Goal: Information Seeking & Learning: Learn about a topic

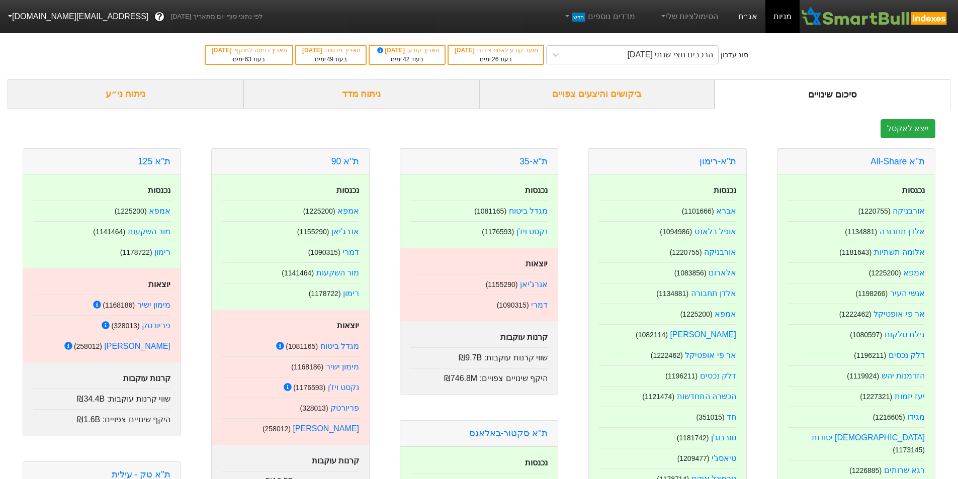
click at [743, 16] on link "אג״ח" at bounding box center [747, 16] width 35 height 33
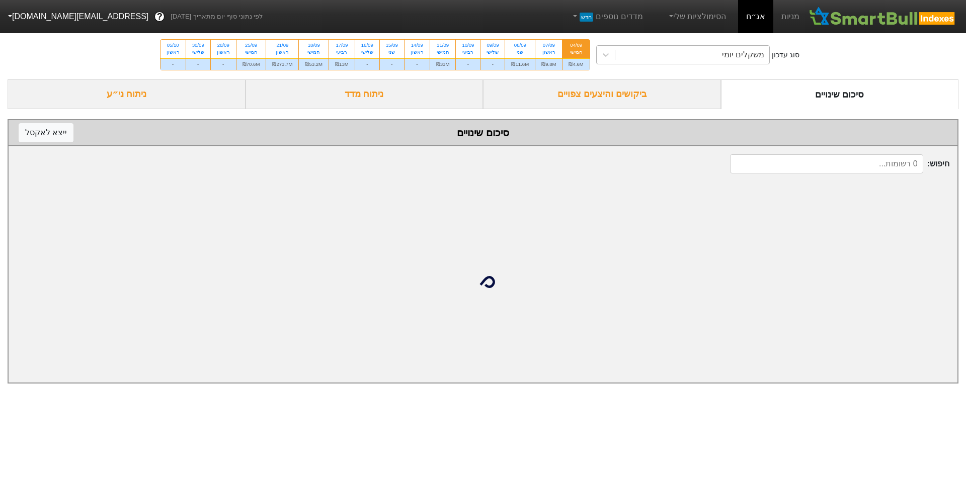
click at [660, 56] on div "משקלים יומי" at bounding box center [692, 55] width 154 height 18
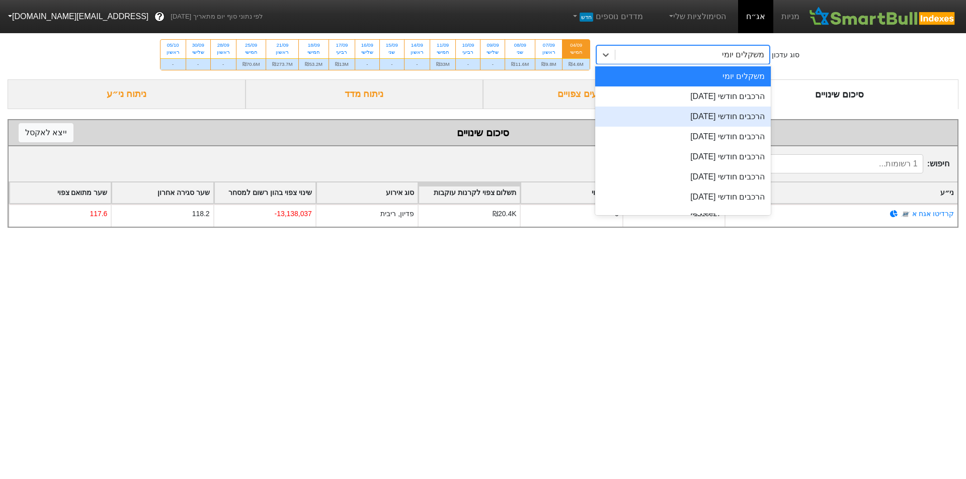
drag, startPoint x: 693, startPoint y: 120, endPoint x: 691, endPoint y: 107, distance: 13.2
click at [693, 120] on div "הרכבים חודשי [DATE]" at bounding box center [683, 117] width 176 height 20
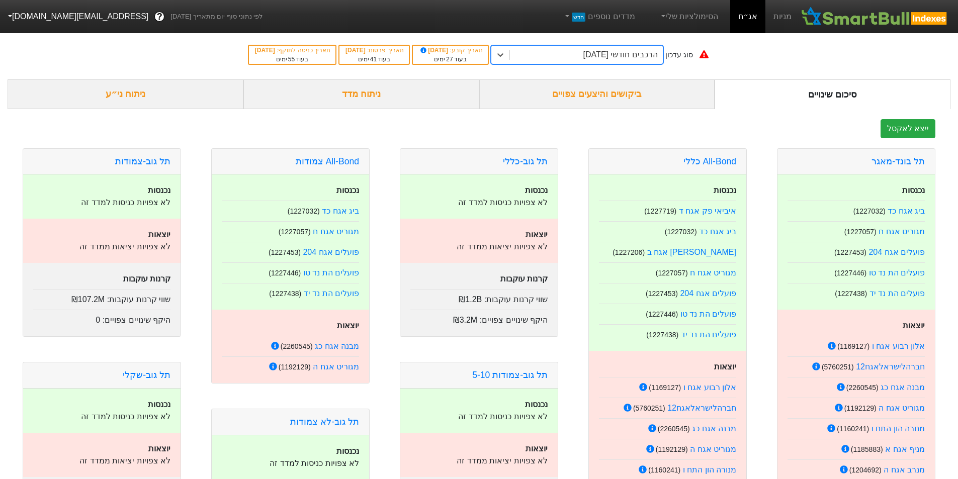
click at [291, 90] on div "ניתוח מדד" at bounding box center [361, 94] width 236 height 30
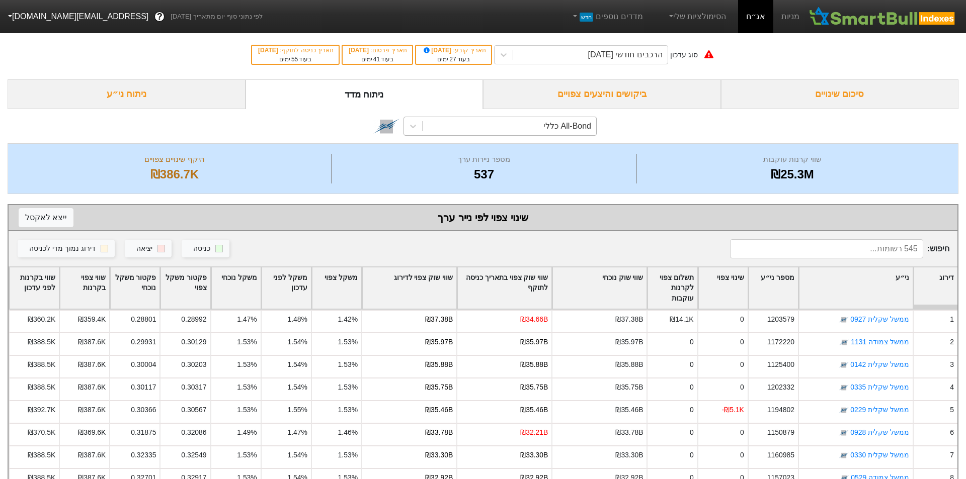
click at [439, 127] on div "All-Bond כללי" at bounding box center [510, 126] width 174 height 18
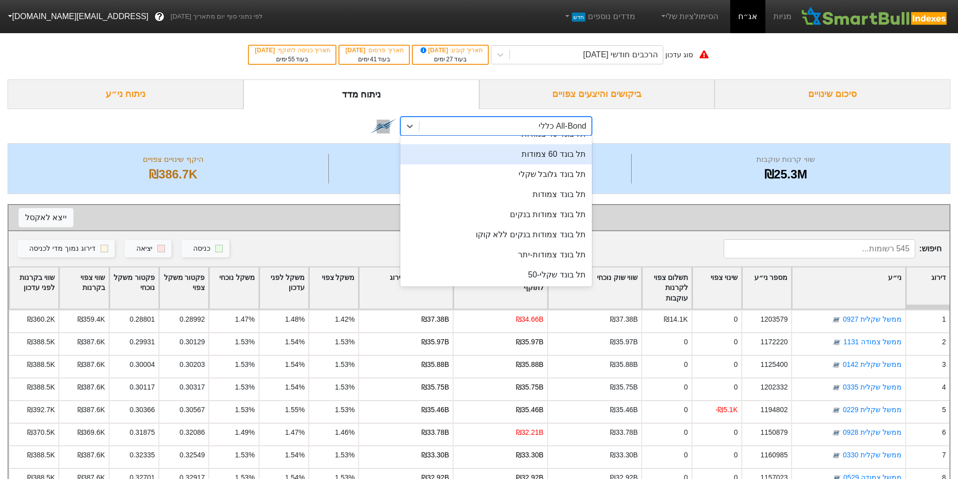
scroll to position [201, 0]
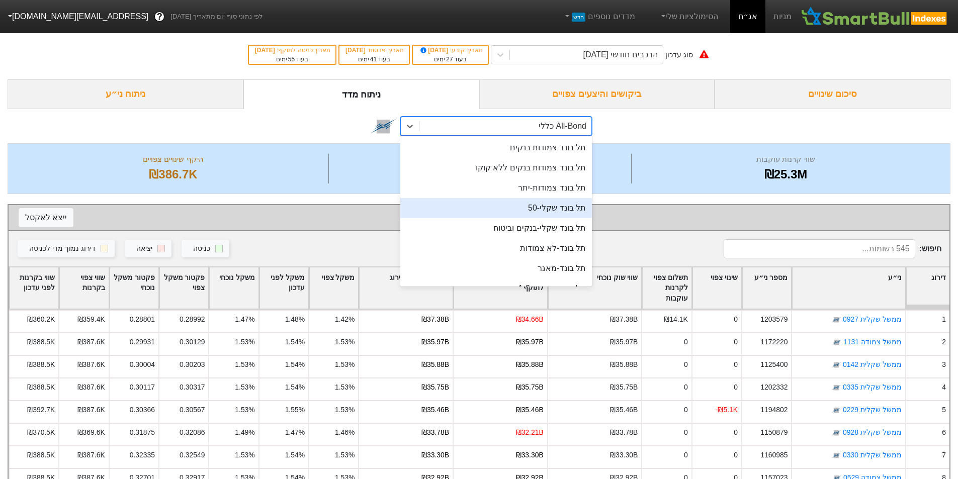
click at [541, 208] on div "תל בונד שקלי-50" at bounding box center [496, 208] width 192 height 20
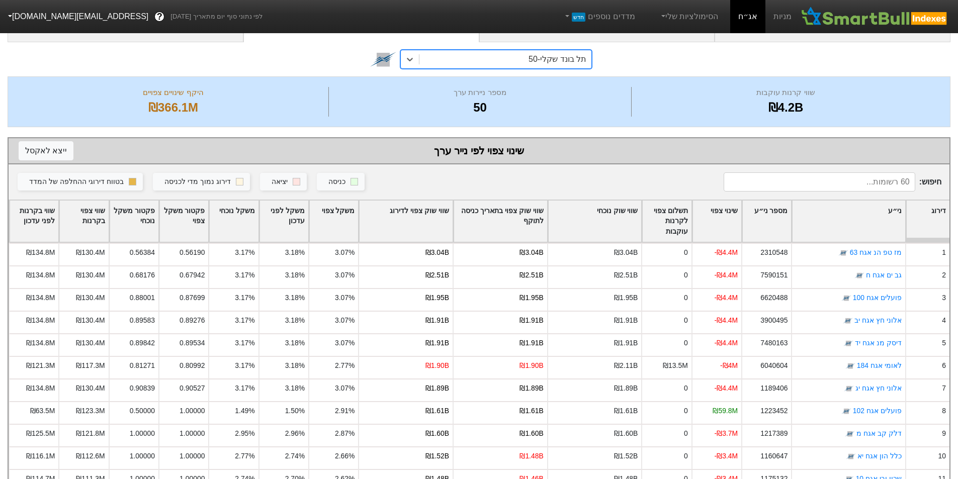
scroll to position [134, 0]
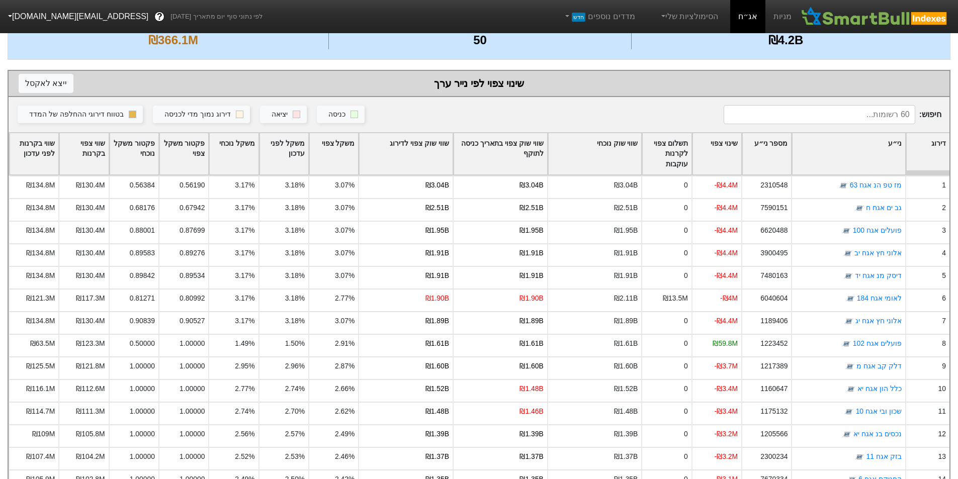
click at [441, 150] on div "שווי שוק צפוי לדירוג" at bounding box center [406, 154] width 94 height 42
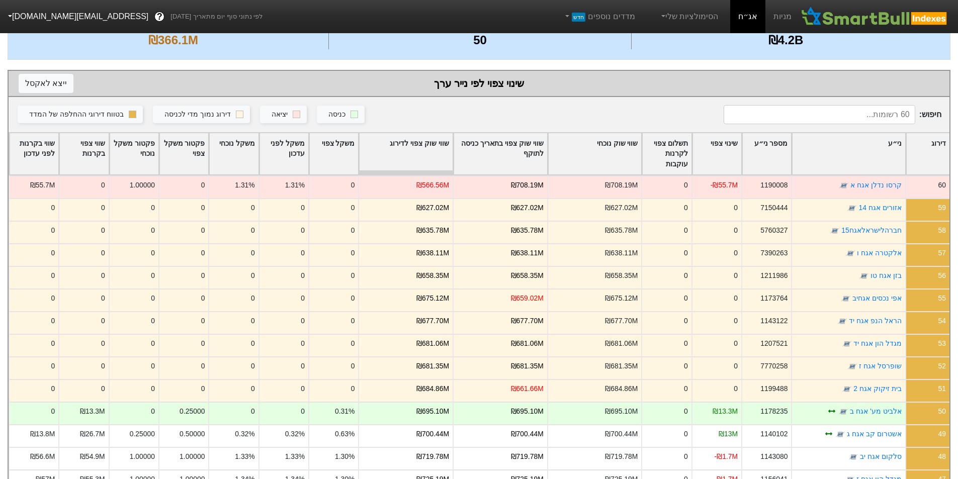
scroll to position [201, 0]
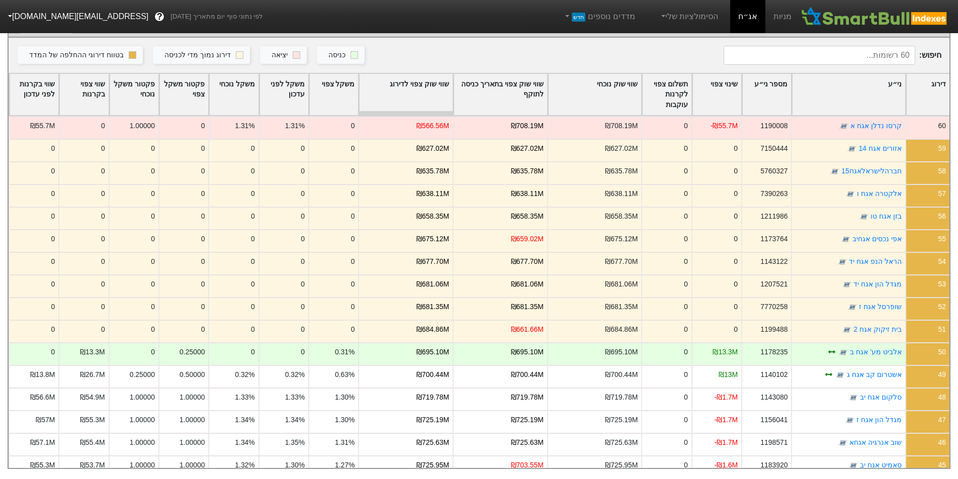
click at [423, 79] on div "שווי שוק צפוי לדירוג" at bounding box center [406, 95] width 94 height 42
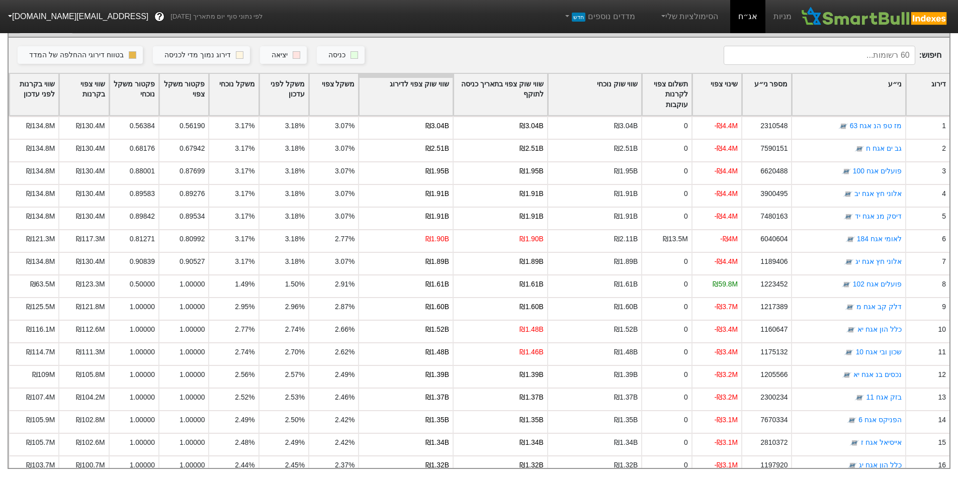
click at [708, 86] on div "שינוי צפוי" at bounding box center [717, 95] width 49 height 42
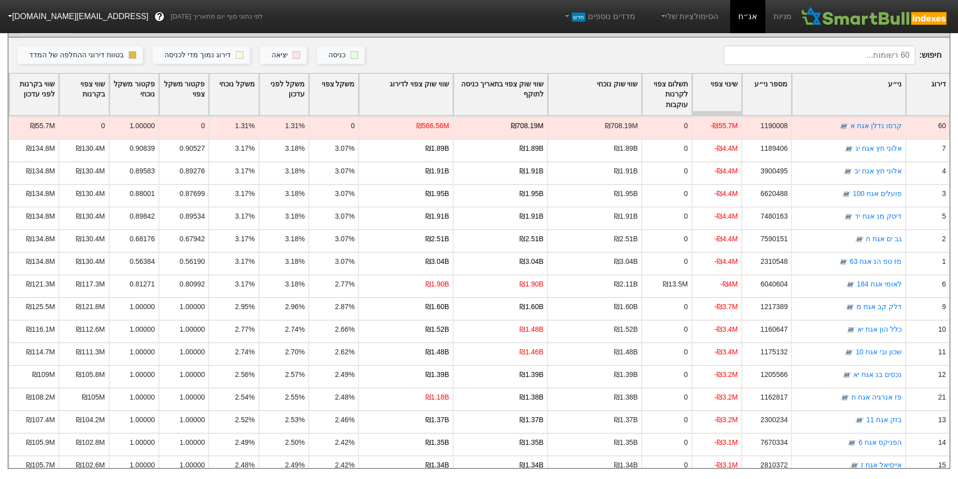
click at [721, 89] on div "שינוי צפוי" at bounding box center [717, 95] width 49 height 42
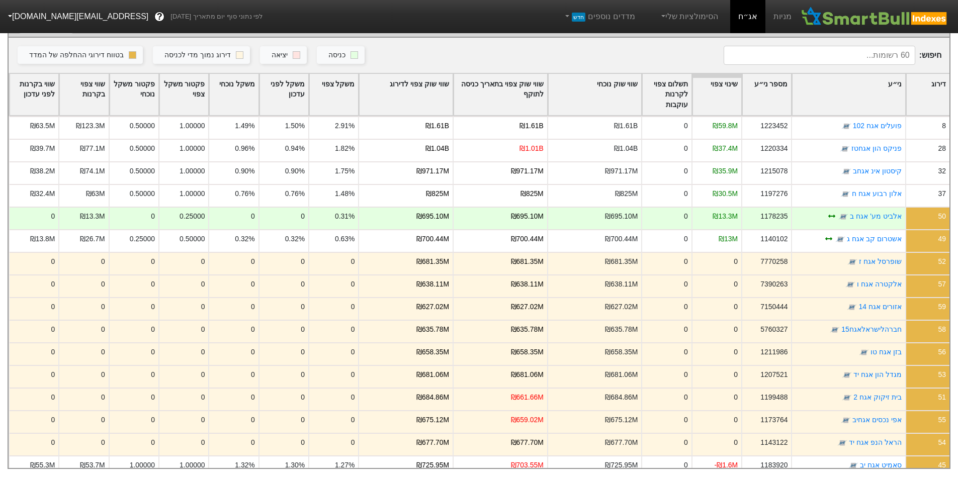
click at [450, 87] on div "שווי שוק צפוי לדירוג" at bounding box center [406, 95] width 94 height 42
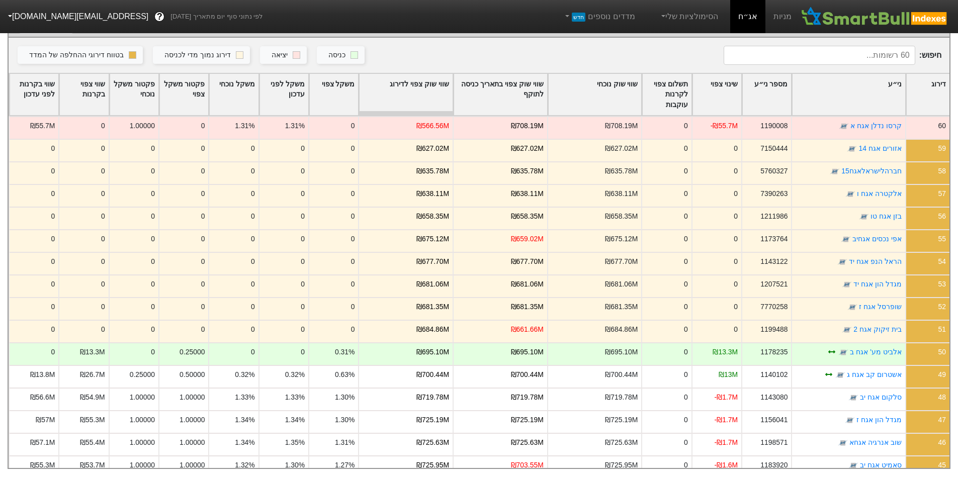
click at [435, 90] on div "שווי שוק צפוי לדירוג" at bounding box center [406, 95] width 94 height 42
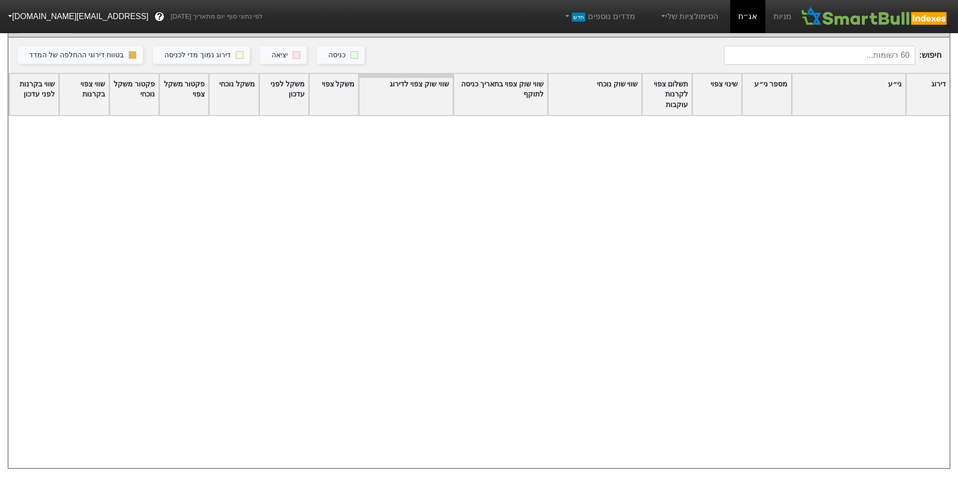
scroll to position [1006, 0]
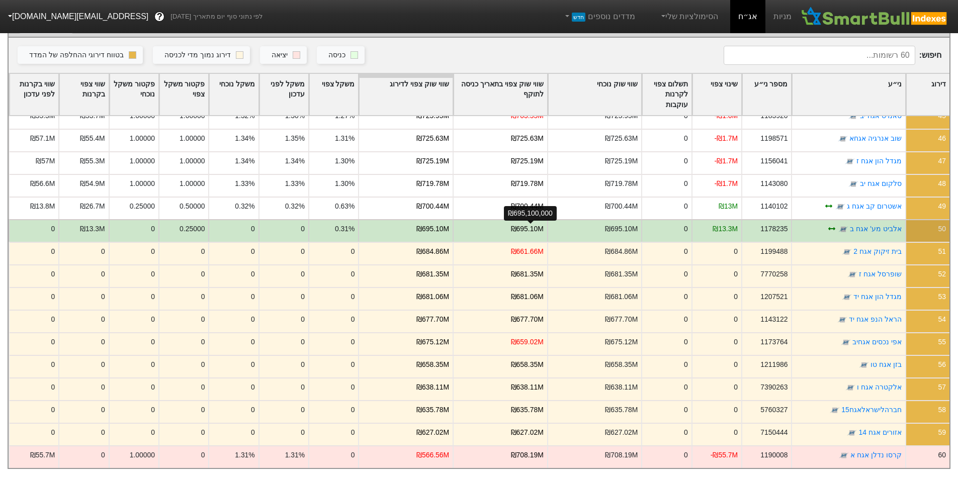
click at [543, 224] on div "₪695.10M" at bounding box center [527, 229] width 33 height 11
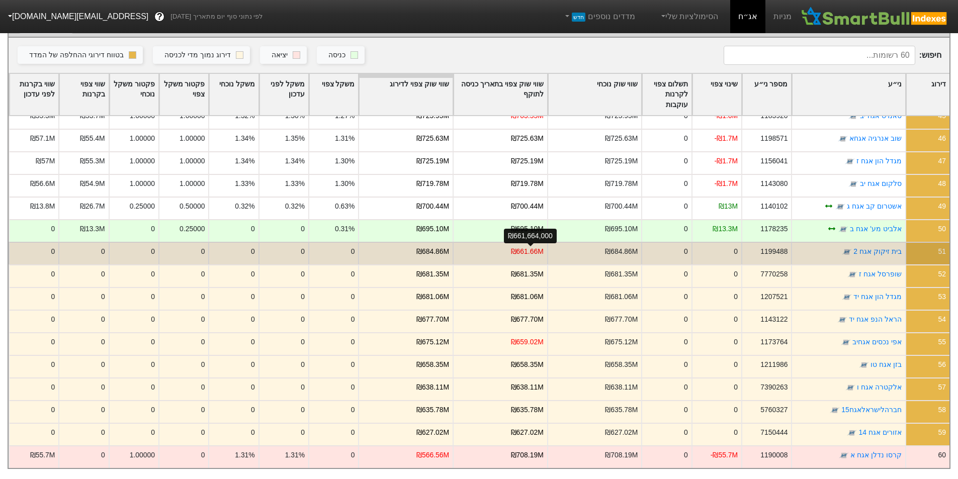
click at [542, 246] on div "₪661.66M" at bounding box center [527, 251] width 33 height 11
click at [430, 246] on div "₪684.86M" at bounding box center [433, 251] width 33 height 11
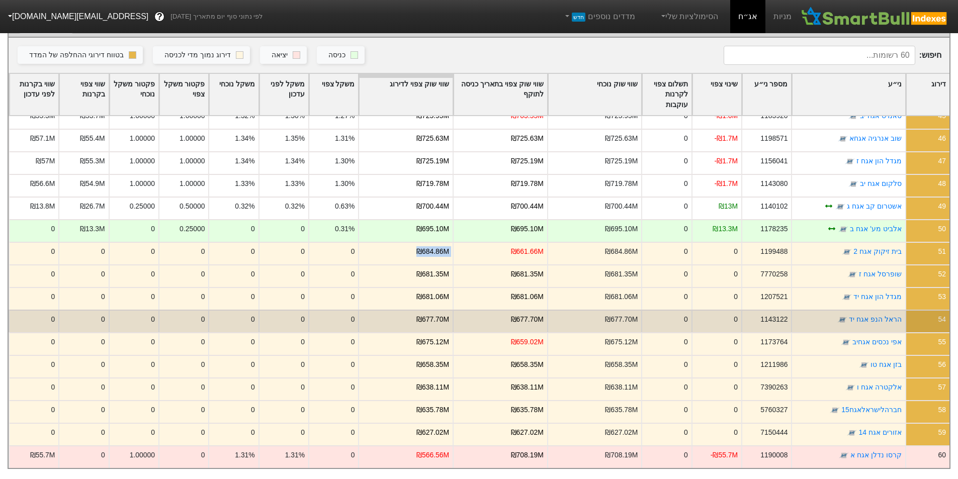
click at [479, 310] on div "₪677.70M" at bounding box center [500, 321] width 95 height 23
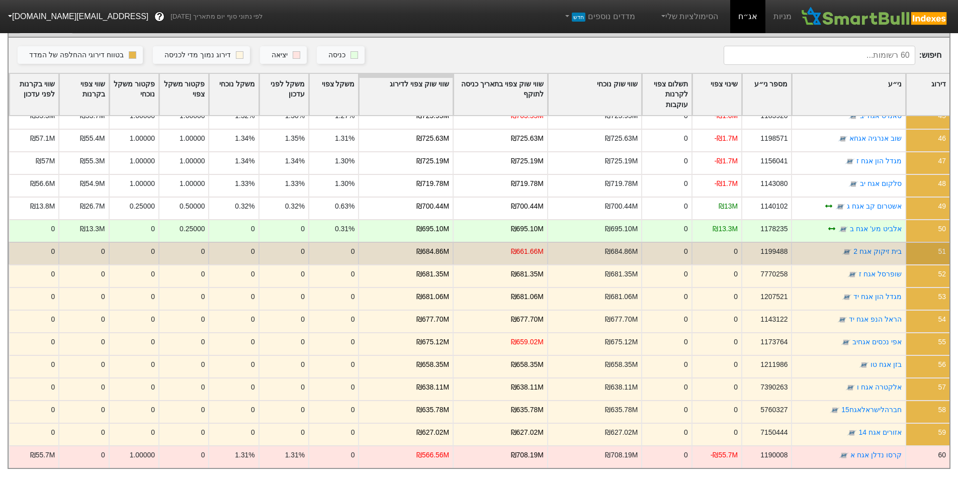
click at [448, 246] on div "₪684.86M" at bounding box center [433, 251] width 33 height 11
click at [515, 252] on div "₪661.66M" at bounding box center [500, 253] width 95 height 23
drag, startPoint x: 549, startPoint y: 243, endPoint x: 423, endPoint y: 246, distance: 126.8
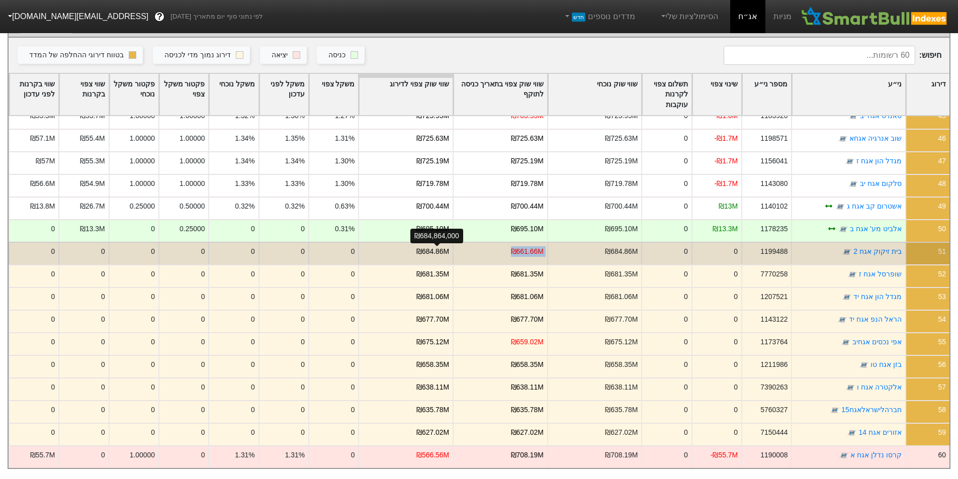
click at [423, 246] on div "51 בית זיקוק אגח 2 1199488 0 0 ₪684.86M ₪661.66M ₪684.86M 0 0 0 0 0 0 0" at bounding box center [479, 253] width 941 height 23
click at [423, 246] on div "₪684.86M" at bounding box center [433, 251] width 33 height 11
drag, startPoint x: 405, startPoint y: 245, endPoint x: 528, endPoint y: 243, distance: 122.8
click at [528, 243] on div "51 בית זיקוק אגח 2 1199488 0 0 ₪684.86M ₪661.66M ₪684.86M 0 0 0 0 0 0 0" at bounding box center [479, 253] width 941 height 23
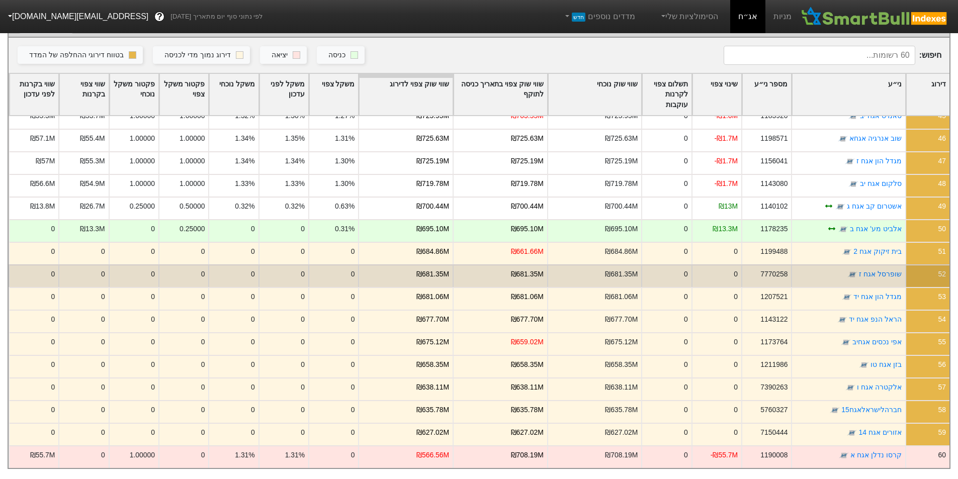
click at [553, 265] on div "₪681.35M" at bounding box center [594, 276] width 95 height 23
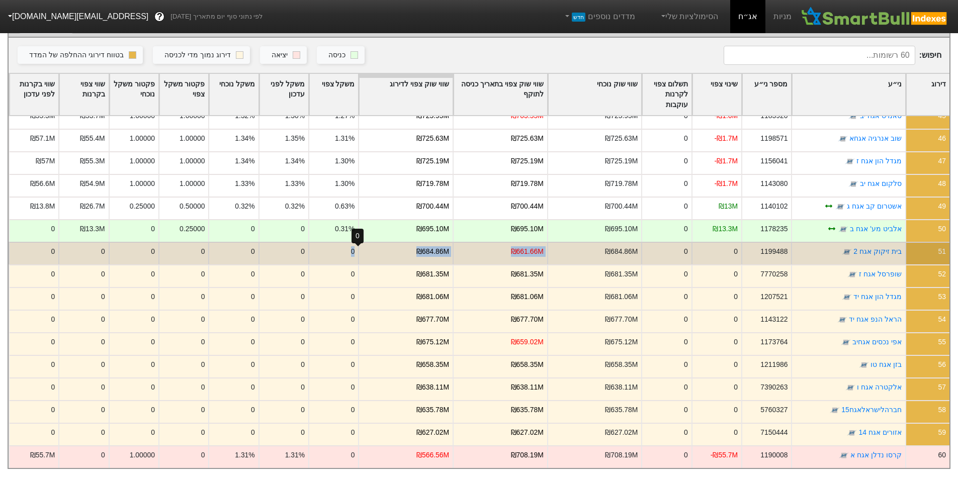
drag, startPoint x: 553, startPoint y: 243, endPoint x: 359, endPoint y: 242, distance: 194.7
click at [359, 242] on div "51 בית זיקוק אגח 2 1199488 0 0 ₪684.86M ₪661.66M ₪684.86M 0 0 0 0 0 0 0" at bounding box center [479, 253] width 941 height 23
click at [380, 248] on div "₪684.86M" at bounding box center [405, 253] width 95 height 23
drag, startPoint x: 377, startPoint y: 248, endPoint x: 565, endPoint y: 248, distance: 187.6
click at [565, 248] on div "51 בית זיקוק אגח 2 1199488 0 0 ₪684.86M ₪661.66M ₪684.86M 0 0 0 0 0 0 0" at bounding box center [479, 253] width 941 height 23
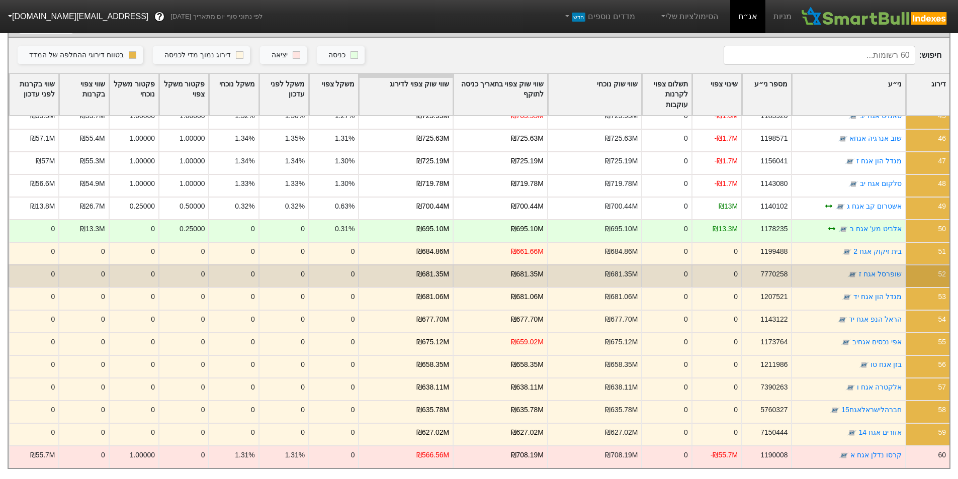
click at [554, 269] on div "₪681.35M" at bounding box center [594, 276] width 95 height 23
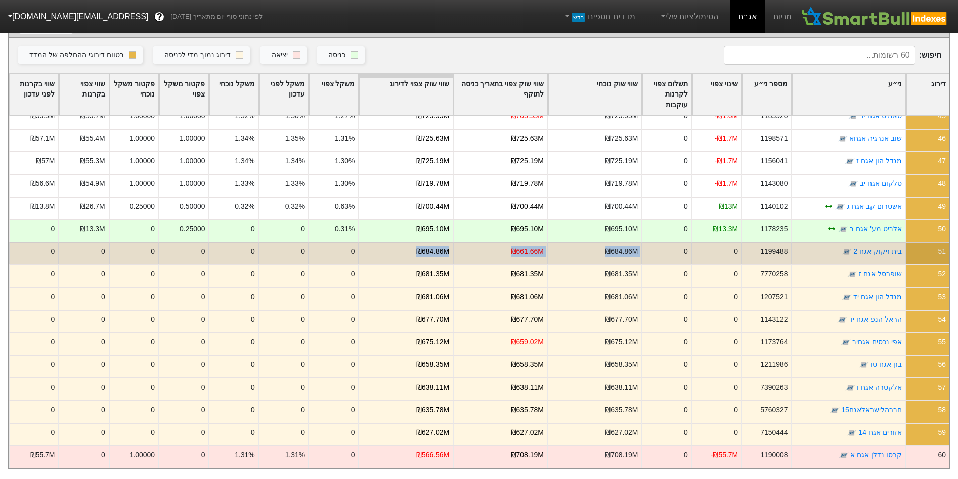
drag, startPoint x: 666, startPoint y: 248, endPoint x: 385, endPoint y: 243, distance: 281.2
click at [385, 243] on div "51 בית זיקוק אגח 2 1199488 0 0 ₪684.86M ₪661.66M ₪684.86M 0 0 0 0 0 0 0" at bounding box center [479, 253] width 941 height 23
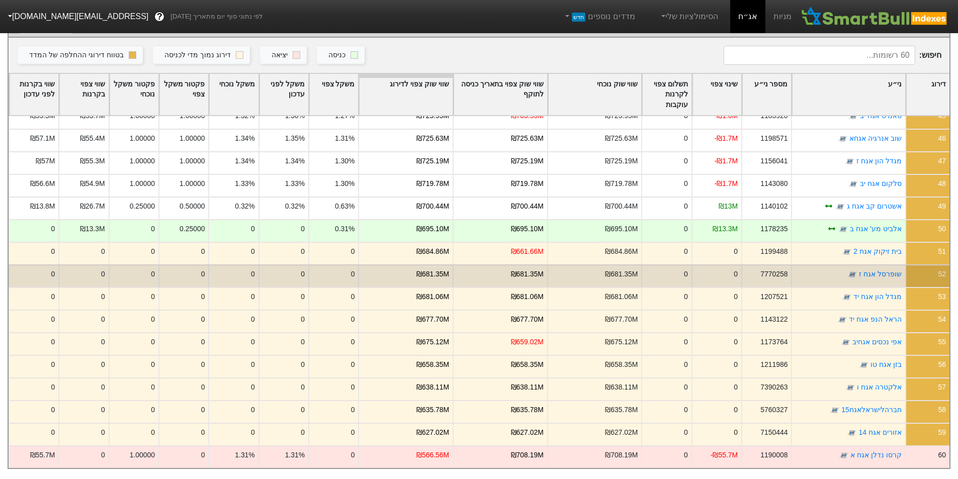
click at [464, 268] on div "₪681.35M" at bounding box center [500, 276] width 95 height 23
